Goal: Check status: Check status

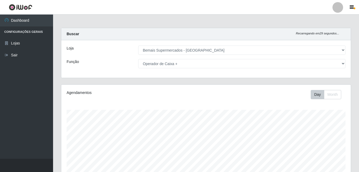
select select "249"
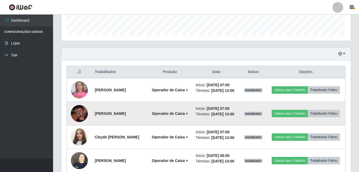
scroll to position [186, 0]
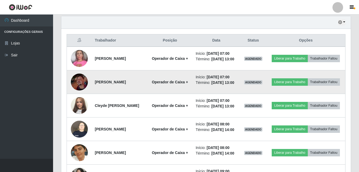
click at [77, 85] on img at bounding box center [79, 82] width 17 height 17
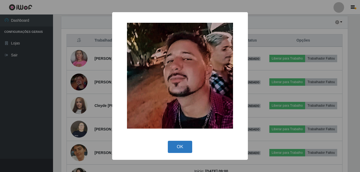
click at [181, 143] on button "OK" at bounding box center [180, 147] width 25 height 12
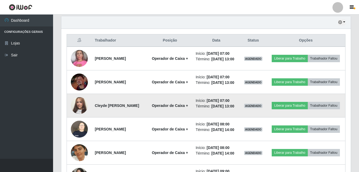
scroll to position [110, 289]
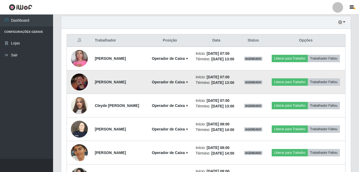
click at [83, 90] on img at bounding box center [79, 82] width 17 height 17
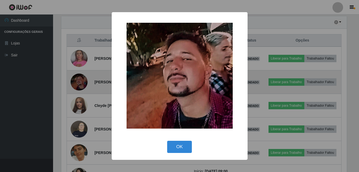
scroll to position [110, 287]
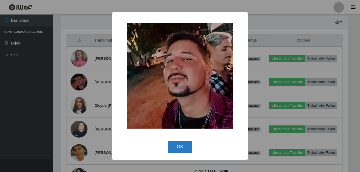
click at [171, 150] on button "OK" at bounding box center [180, 147] width 25 height 12
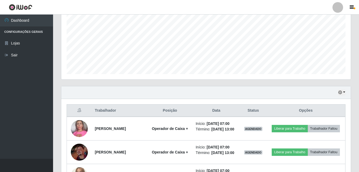
scroll to position [106, 0]
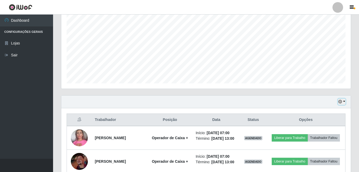
click at [338, 101] on button "button" at bounding box center [341, 102] width 7 height 6
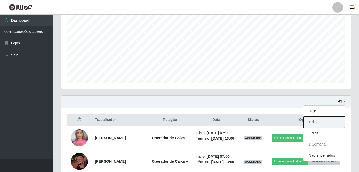
click at [314, 123] on button "1 dia" at bounding box center [324, 122] width 42 height 11
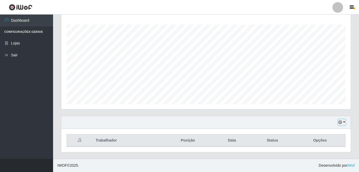
click at [341, 122] on icon "button" at bounding box center [340, 123] width 4 height 4
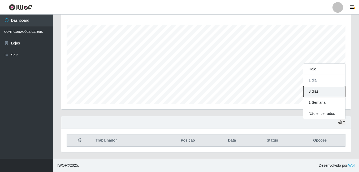
click at [318, 89] on button "3 dias" at bounding box center [324, 91] width 42 height 11
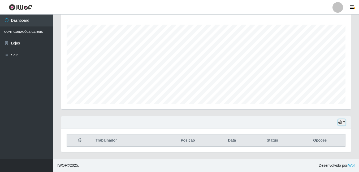
click at [339, 122] on icon "button" at bounding box center [340, 123] width 4 height 4
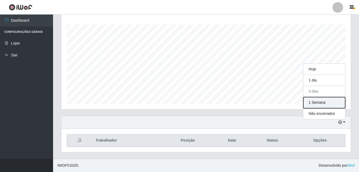
click at [317, 104] on button "1 Semana" at bounding box center [324, 102] width 42 height 11
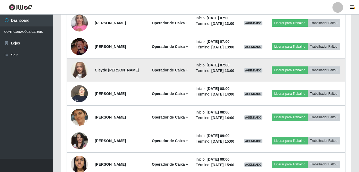
scroll to position [191, 0]
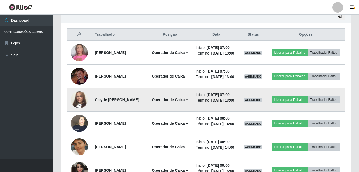
click at [82, 105] on img at bounding box center [79, 100] width 17 height 30
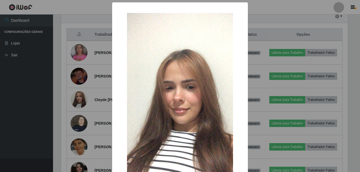
click at [83, 104] on div "× OK Cancel" at bounding box center [180, 86] width 360 height 172
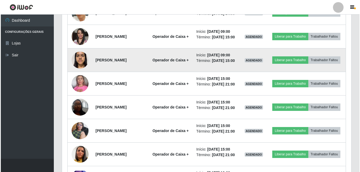
scroll to position [324, 0]
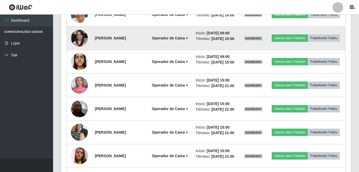
click at [81, 49] on img at bounding box center [79, 38] width 17 height 23
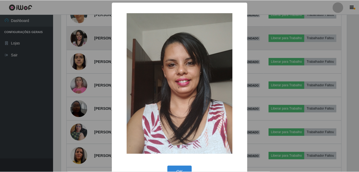
scroll to position [110, 287]
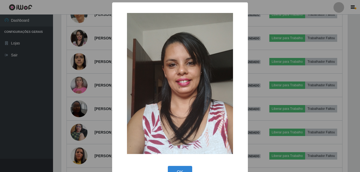
click at [91, 62] on div "× OK Cancel" at bounding box center [180, 86] width 360 height 172
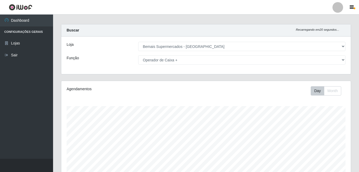
scroll to position [0, 0]
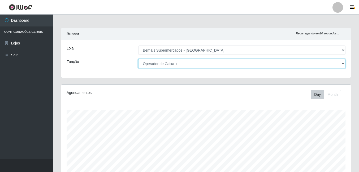
click at [176, 63] on select "[Selecione...] ASG ASG + ASG ++ Auxiliar de Depósito Auxiliar de Depósito + Aux…" at bounding box center [241, 63] width 207 height 9
click at [138, 59] on select "[Selecione...] ASG ASG + ASG ++ Auxiliar de Depósito Auxiliar de Depósito + Aux…" at bounding box center [241, 63] width 207 height 9
click at [201, 62] on select "[Selecione...] ASG ASG + ASG ++ Auxiliar de Depósito Auxiliar de Depósito + Aux…" at bounding box center [241, 63] width 207 height 9
select select "1"
click at [138, 59] on select "[Selecione...] ASG ASG + ASG ++ Auxiliar de Depósito Auxiliar de Depósito + Aux…" at bounding box center [241, 63] width 207 height 9
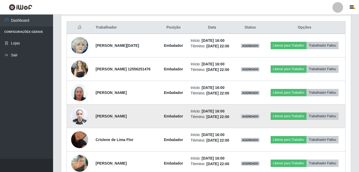
scroll to position [186, 0]
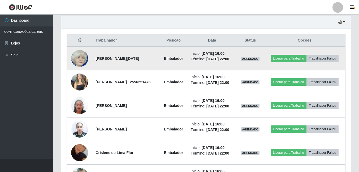
click at [82, 62] on img at bounding box center [79, 58] width 17 height 19
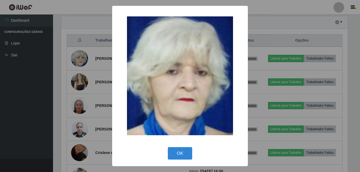
click at [99, 95] on div "× OK Cancel" at bounding box center [180, 86] width 360 height 172
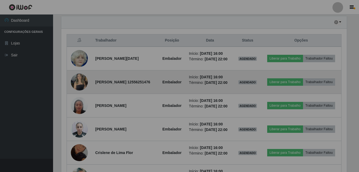
scroll to position [110, 289]
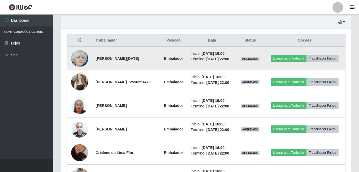
click at [78, 58] on img at bounding box center [79, 58] width 17 height 19
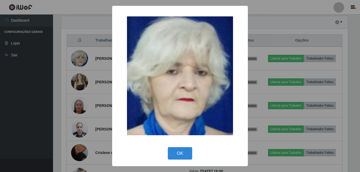
drag, startPoint x: 96, startPoint y: 85, endPoint x: 93, endPoint y: 86, distance: 2.7
click at [94, 85] on div "× OK Cancel" at bounding box center [180, 86] width 360 height 172
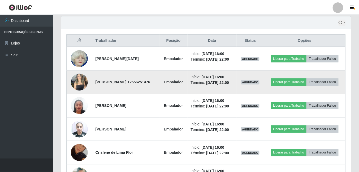
scroll to position [110, 289]
click at [83, 85] on img at bounding box center [79, 82] width 17 height 23
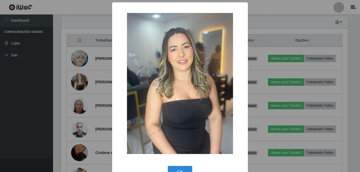
click at [88, 89] on div "× OK Cancel" at bounding box center [180, 86] width 360 height 172
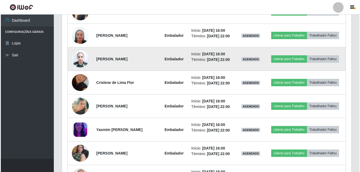
scroll to position [265, 0]
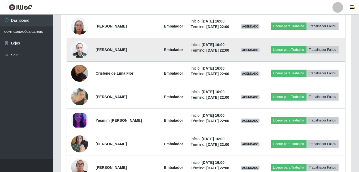
click at [79, 61] on img at bounding box center [79, 49] width 17 height 23
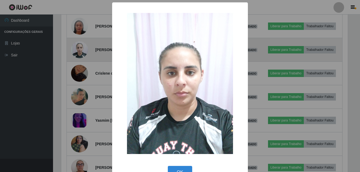
scroll to position [265014, 264837]
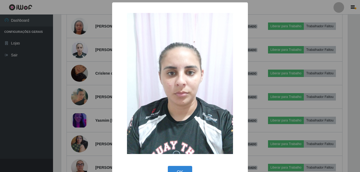
click at [96, 89] on div "× OK Cancel" at bounding box center [180, 86] width 360 height 172
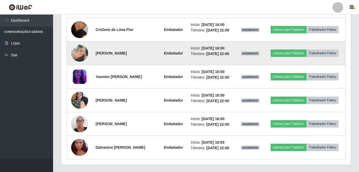
scroll to position [318, 0]
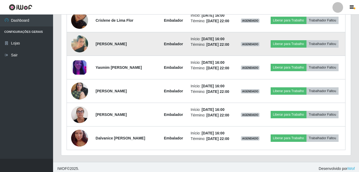
click at [78, 59] on img at bounding box center [79, 44] width 17 height 30
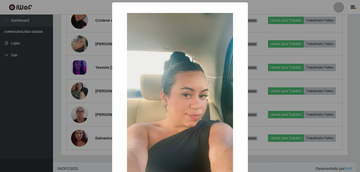
click at [89, 84] on div "× OK Cancel" at bounding box center [180, 86] width 360 height 172
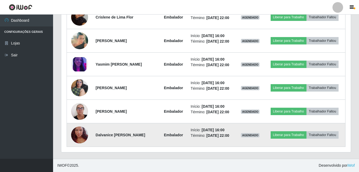
click at [77, 133] on img at bounding box center [79, 135] width 17 height 30
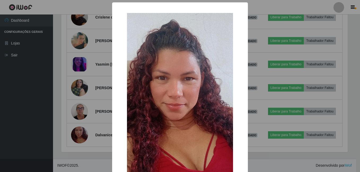
click at [264, 97] on div "× OK Cancel" at bounding box center [180, 86] width 360 height 172
